Goal: Transaction & Acquisition: Purchase product/service

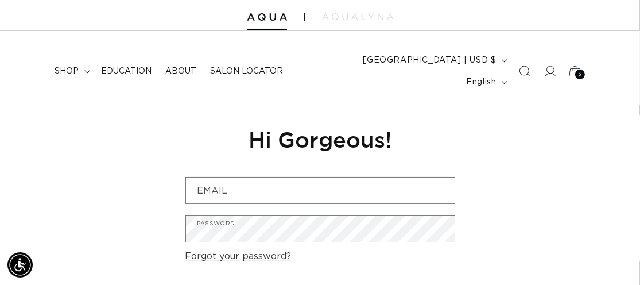
scroll to position [115, 0]
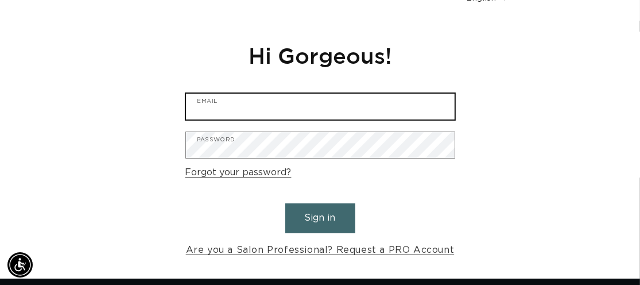
type input "sparksalonmanager@gmail.com"
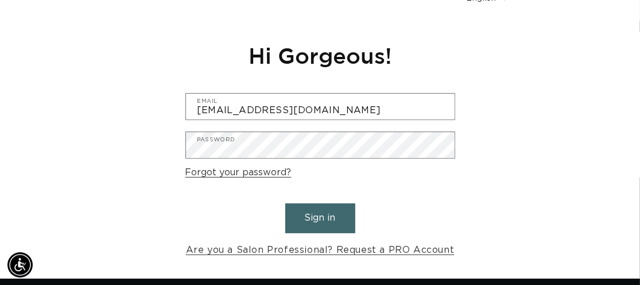
click at [319, 209] on button "Sign in" at bounding box center [320, 217] width 70 height 29
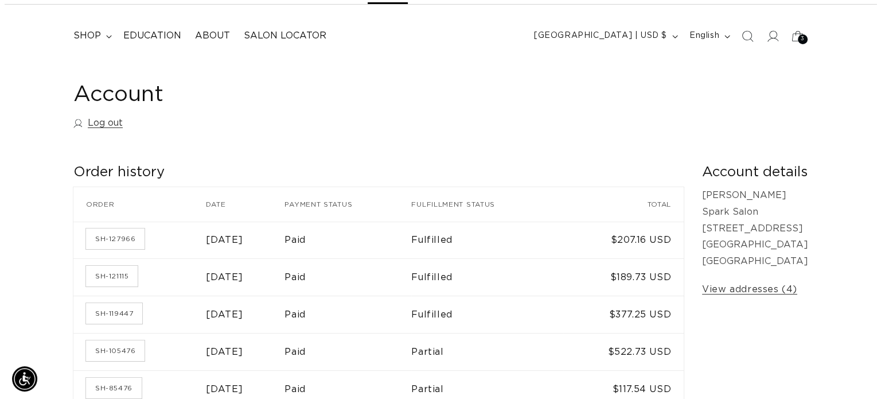
scroll to position [0, 791]
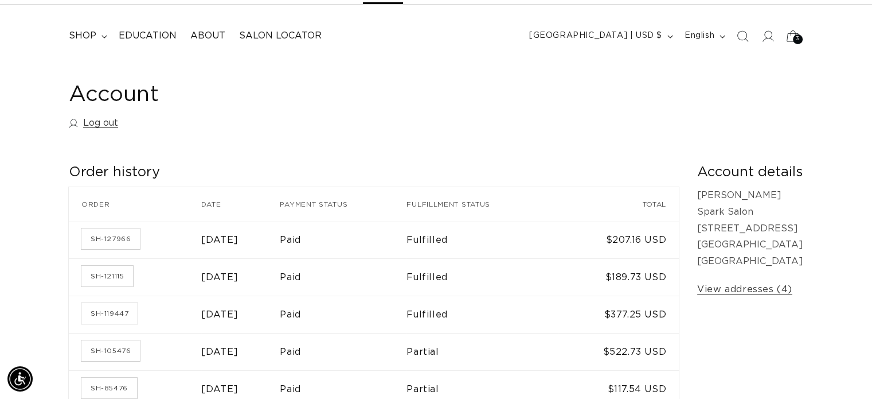
click at [639, 38] on div "3 3" at bounding box center [798, 39] width 10 height 10
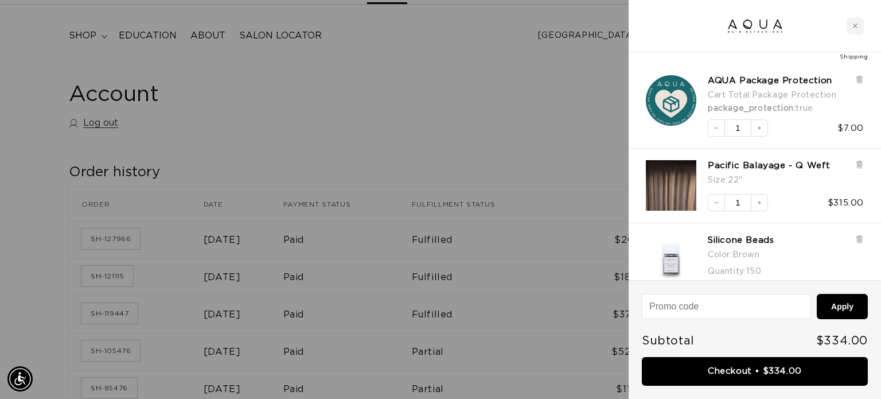
scroll to position [91, 0]
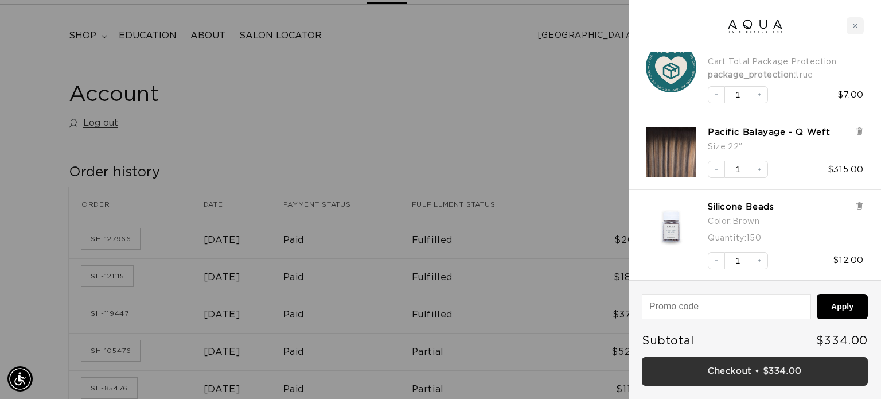
click at [639, 284] on link "Checkout • $334.00" at bounding box center [755, 371] width 226 height 29
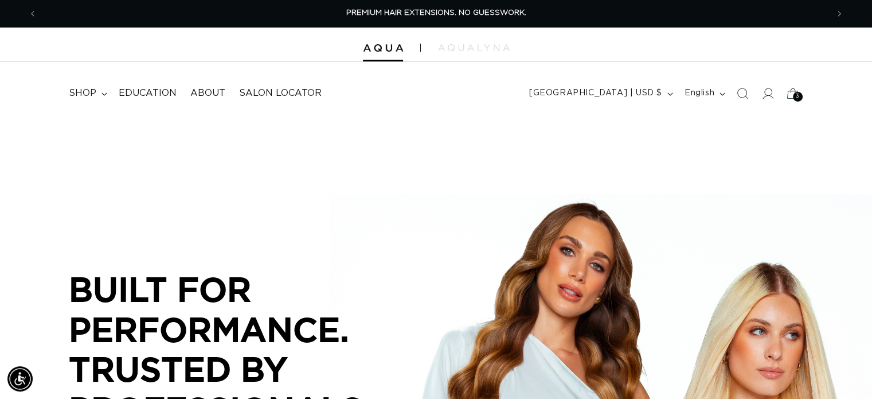
click at [743, 98] on icon "Search" at bounding box center [742, 93] width 11 height 11
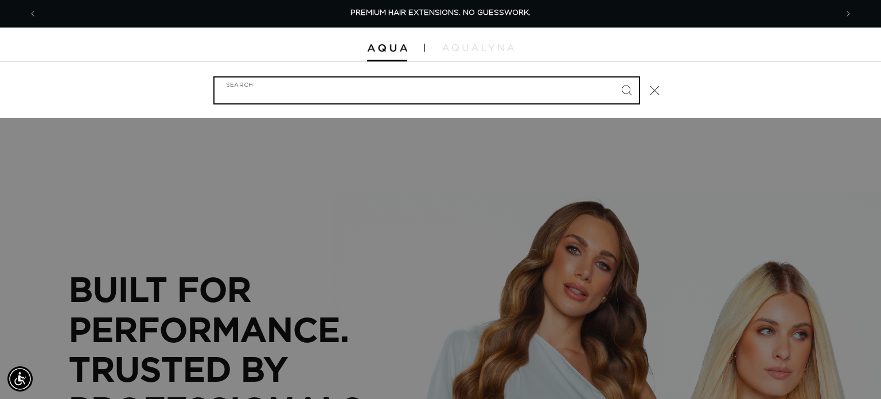
click at [447, 89] on input "Search" at bounding box center [427, 90] width 424 height 26
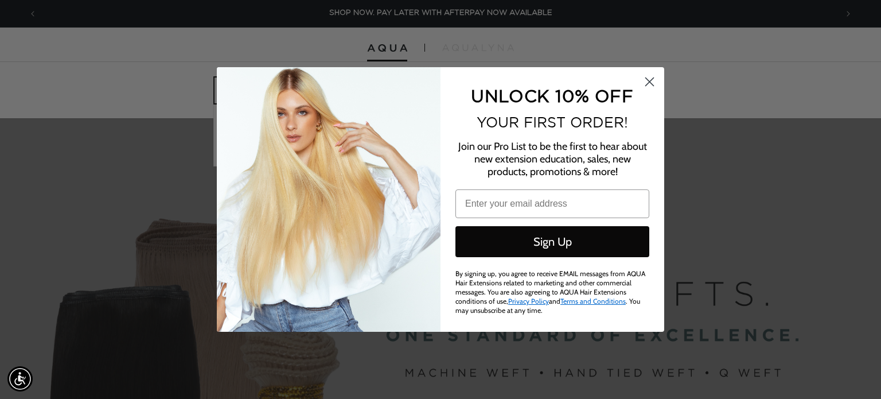
type input "q"
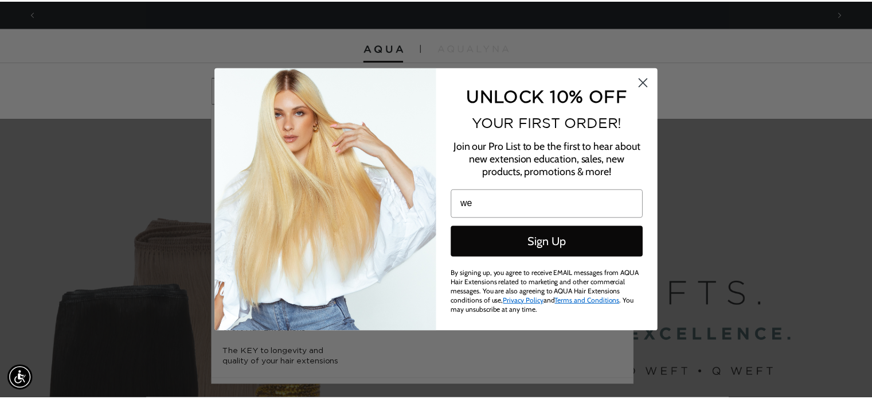
scroll to position [0, 1599]
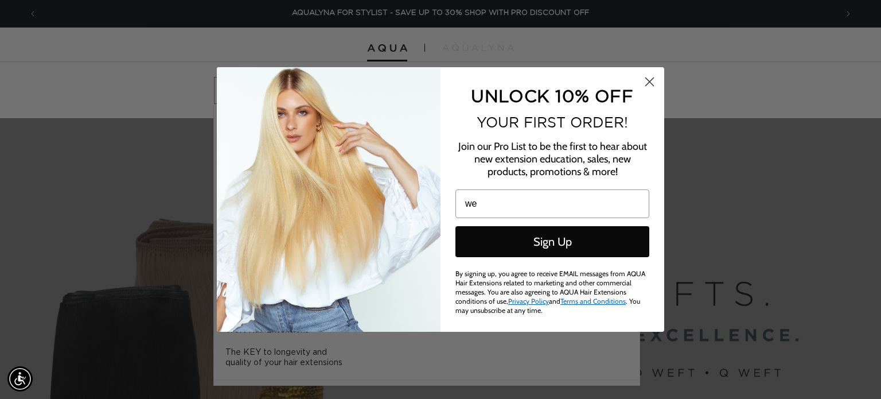
type input "we"
drag, startPoint x: 648, startPoint y: 83, endPoint x: 508, endPoint y: 84, distance: 140.0
click at [648, 82] on icon "Close dialog" at bounding box center [650, 82] width 8 height 8
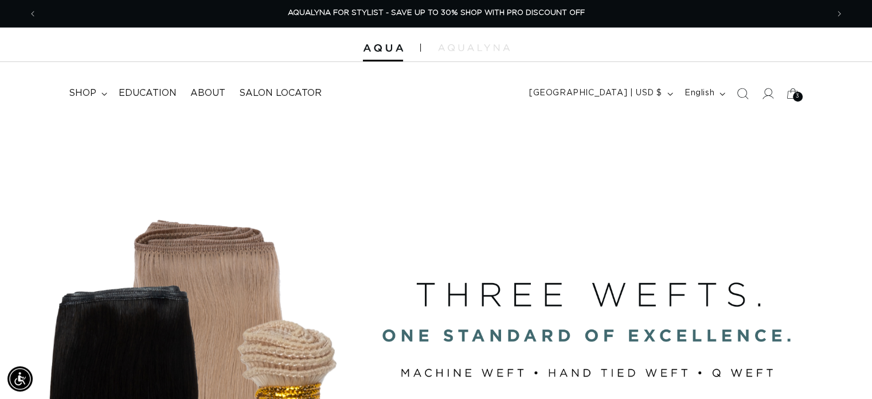
scroll to position [0, 1582]
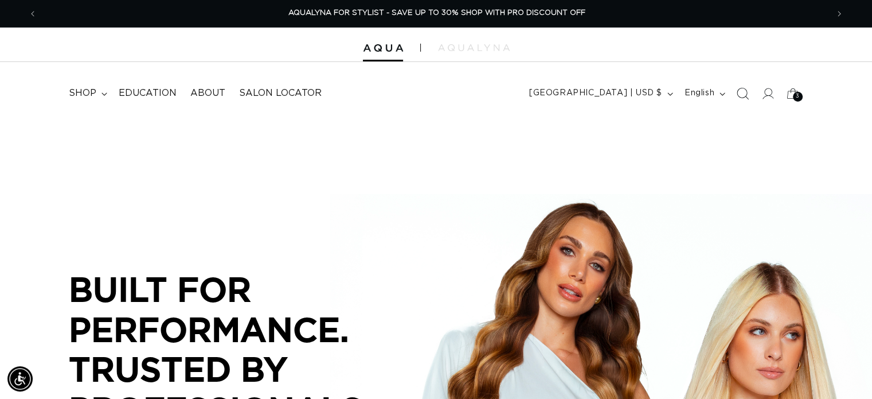
click at [743, 92] on icon "Search" at bounding box center [743, 93] width 12 height 12
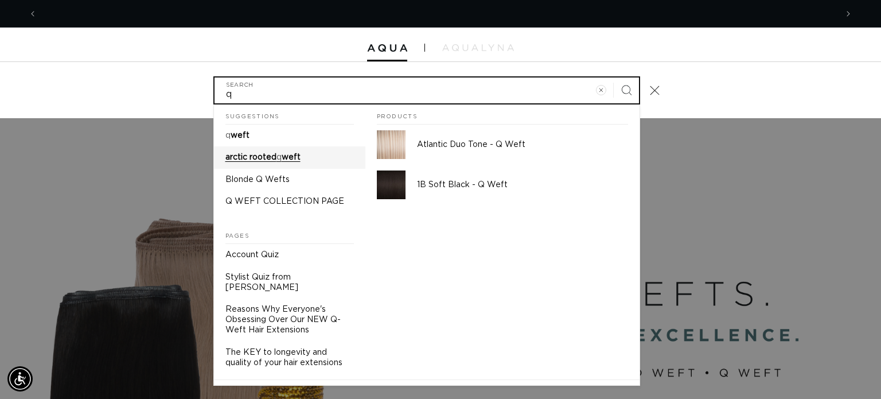
scroll to position [0, 800]
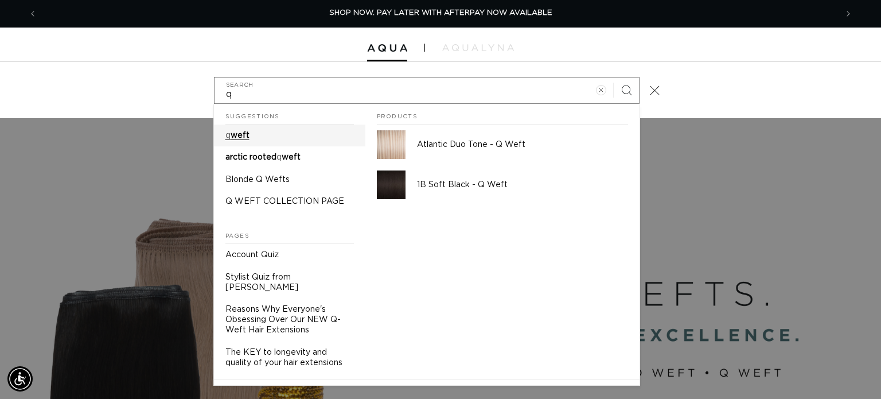
click at [243, 138] on span "weft" at bounding box center [240, 135] width 19 height 8
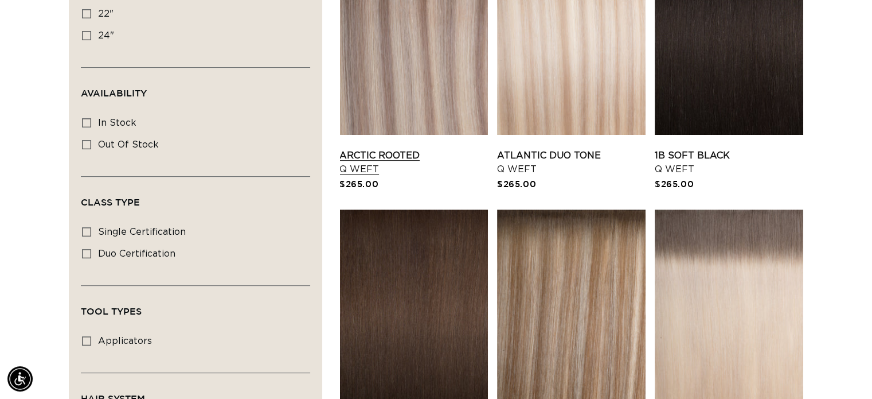
scroll to position [0, 1582]
click at [403, 150] on link "Arctic Rooted Q Weft" at bounding box center [414, 163] width 149 height 28
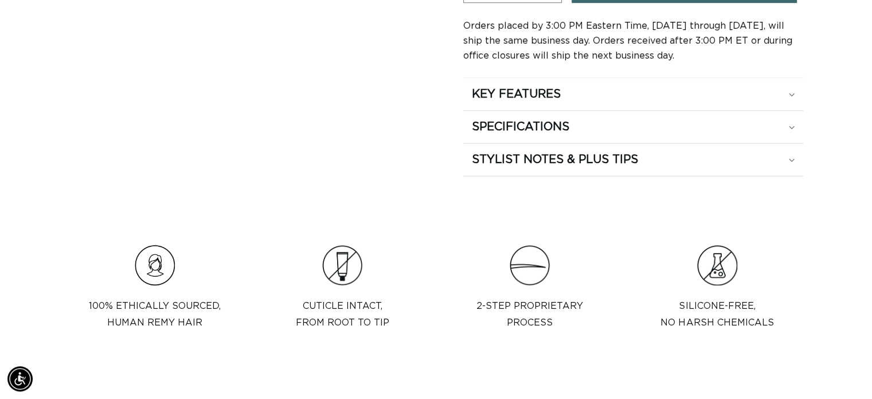
scroll to position [0, 1582]
click at [789, 87] on div "KEY FEATURES" at bounding box center [633, 94] width 323 height 15
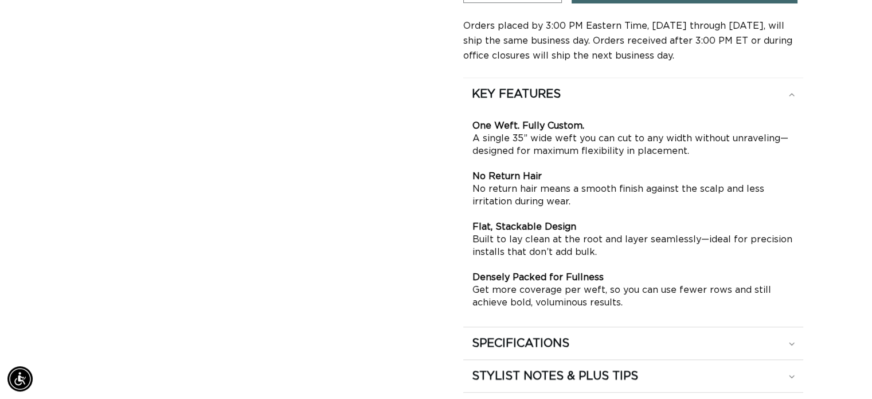
scroll to position [803, 0]
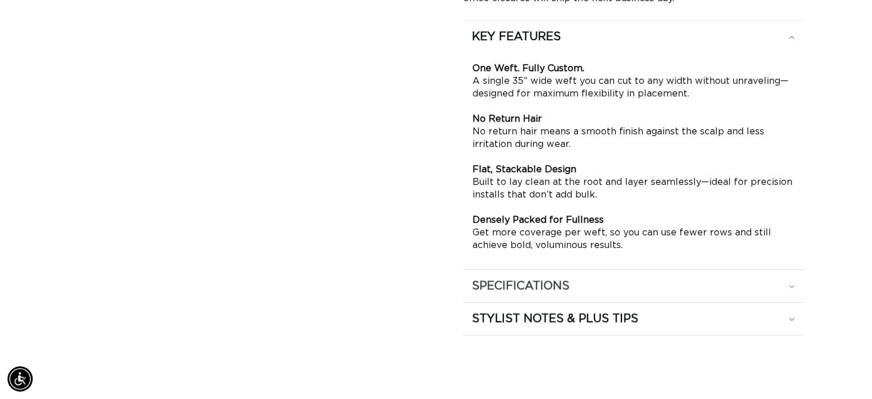
click at [794, 288] on div "SPECIFICATIONS" at bounding box center [633, 285] width 323 height 15
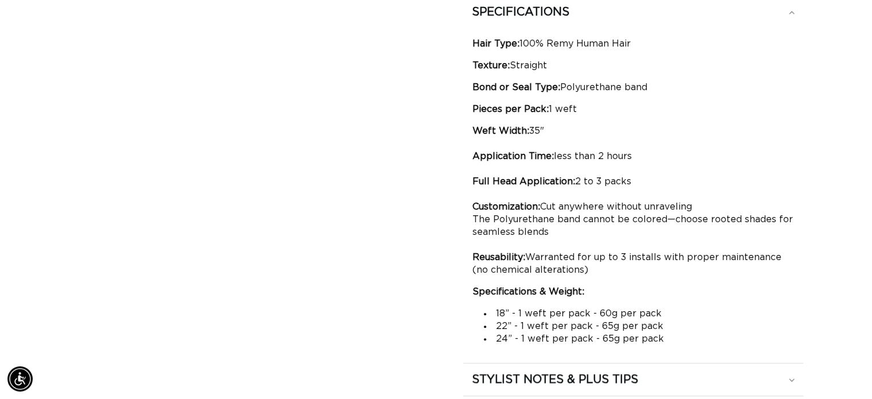
scroll to position [0, 791]
